Goal: Find specific page/section: Find specific page/section

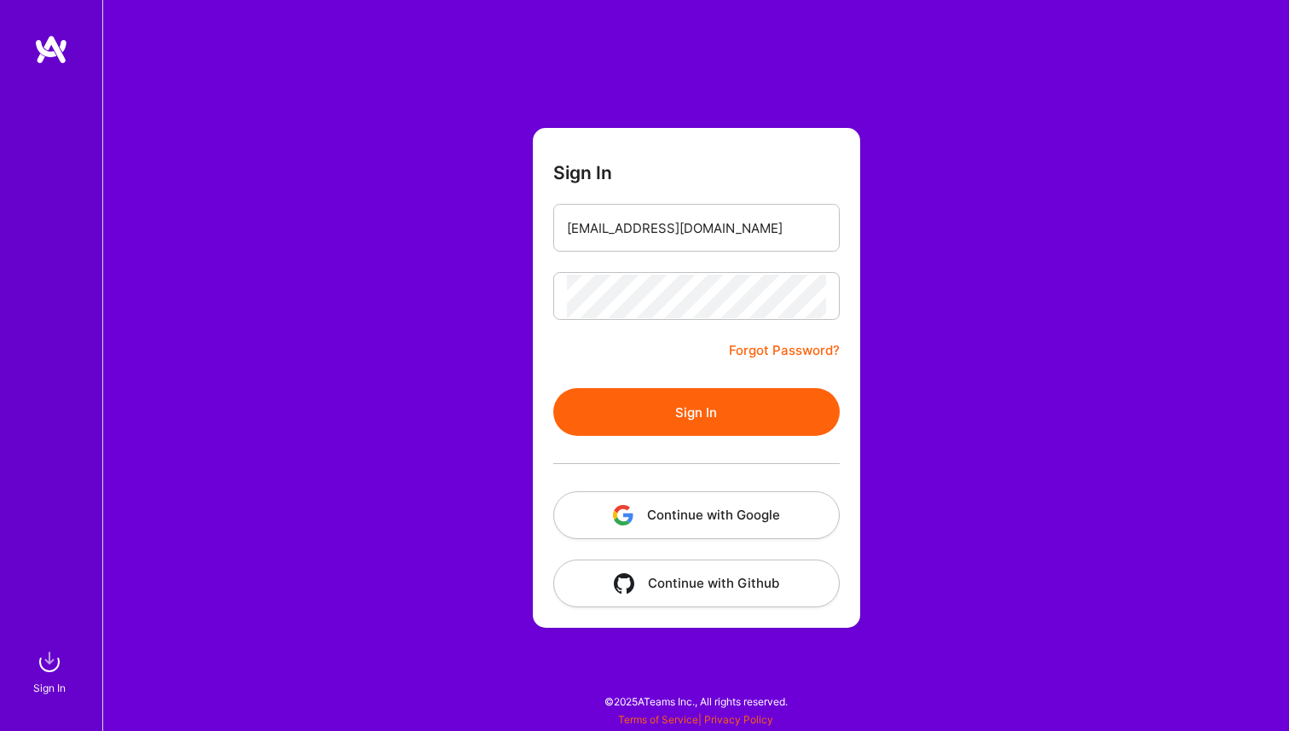
click at [686, 415] on button "Sign In" at bounding box center [696, 412] width 286 height 48
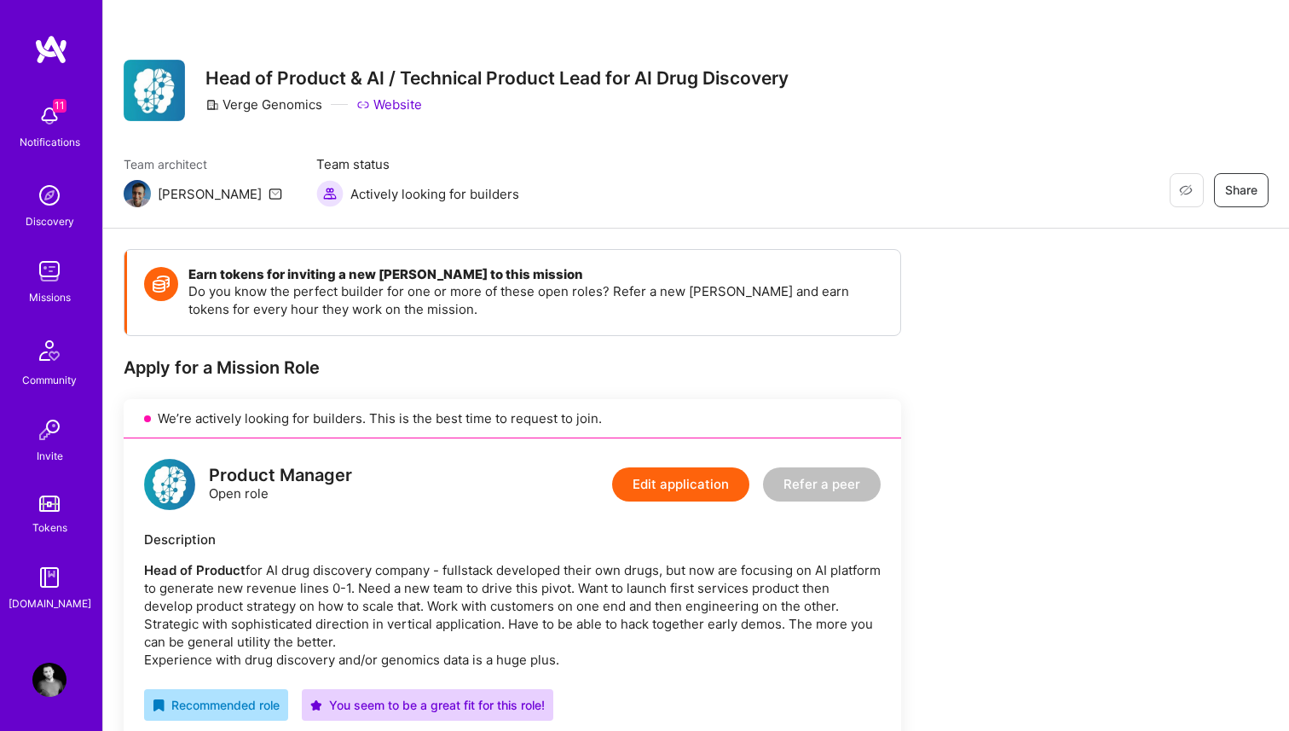
click at [60, 113] on img at bounding box center [49, 116] width 34 height 34
click at [48, 274] on img at bounding box center [49, 271] width 34 height 34
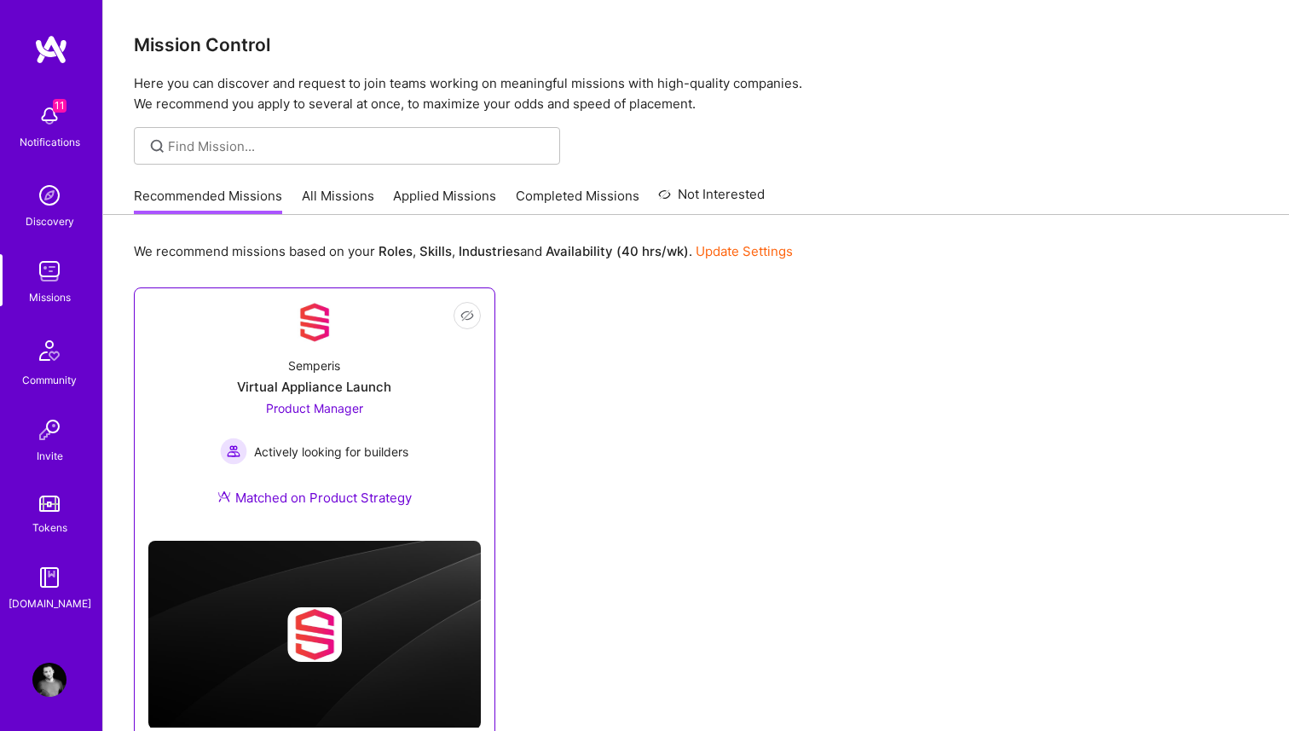
scroll to position [69, 0]
